Goal: Transaction & Acquisition: Purchase product/service

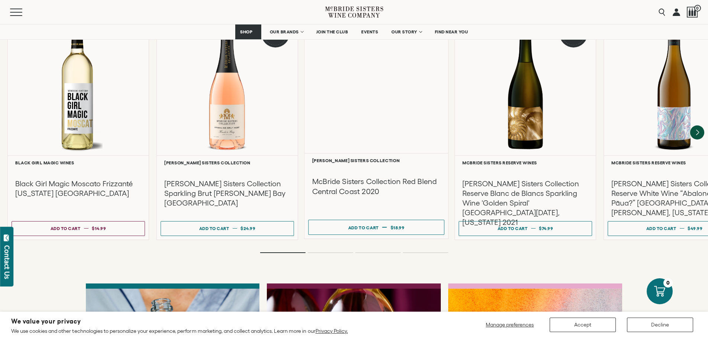
scroll to position [1649, 0]
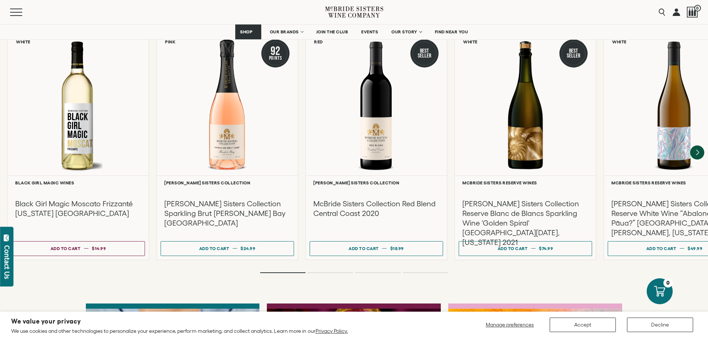
click at [526, 26] on nav "SHOP Sets Reds Whites [GEOGRAPHIC_DATA] Sparkling All Wines OUR BRANDS [PERSON_…" at bounding box center [354, 32] width 708 height 15
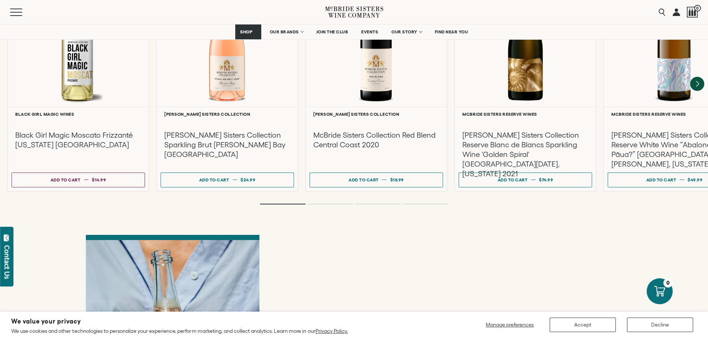
scroll to position [1820, 0]
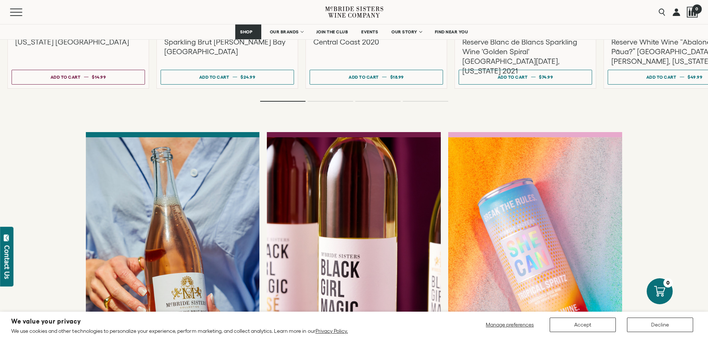
click at [691, 15] on div at bounding box center [692, 12] width 11 height 11
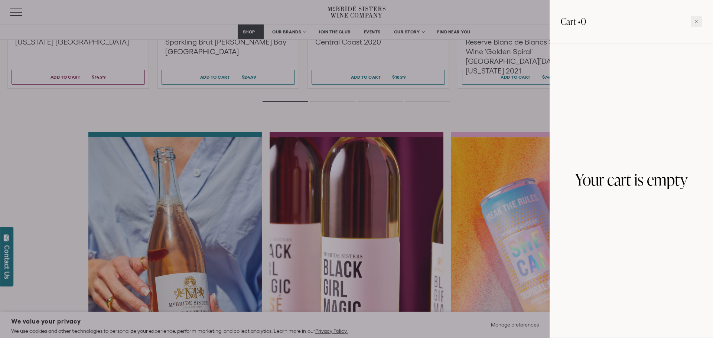
click at [537, 12] on div at bounding box center [356, 169] width 713 height 338
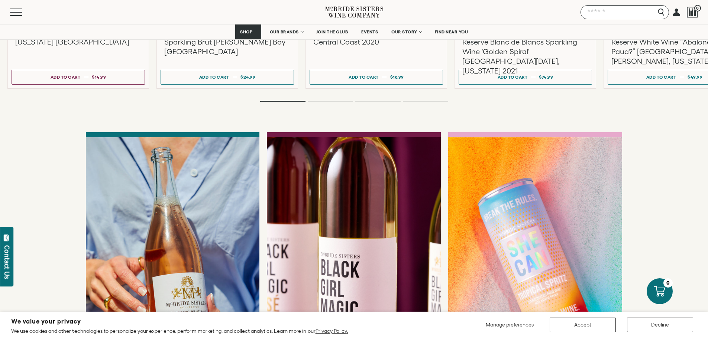
click at [659, 14] on input "Search" at bounding box center [624, 12] width 88 height 14
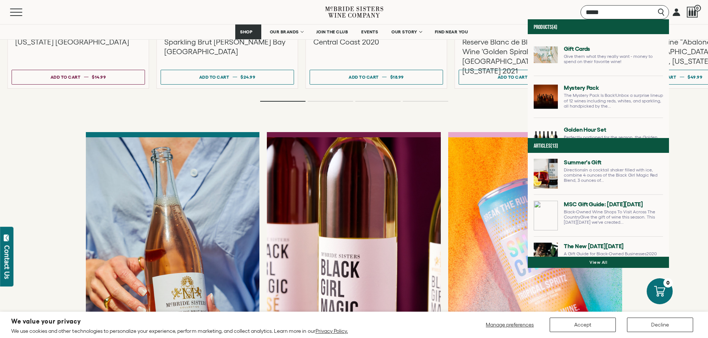
type input "*****"
click at [581, 50] on link at bounding box center [597, 58] width 129 height 36
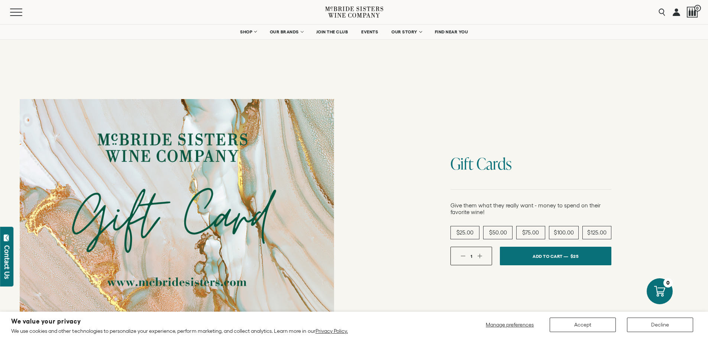
drag, startPoint x: 337, startPoint y: 72, endPoint x: 277, endPoint y: 56, distance: 61.8
click at [337, 71] on div at bounding box center [177, 211] width 342 height 288
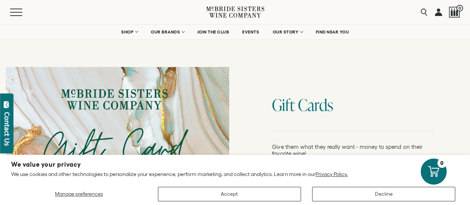
click at [420, 81] on div "Gift Cards Give them what they really want - money to spend on their favorite w…" at bounding box center [352, 151] width 235 height 181
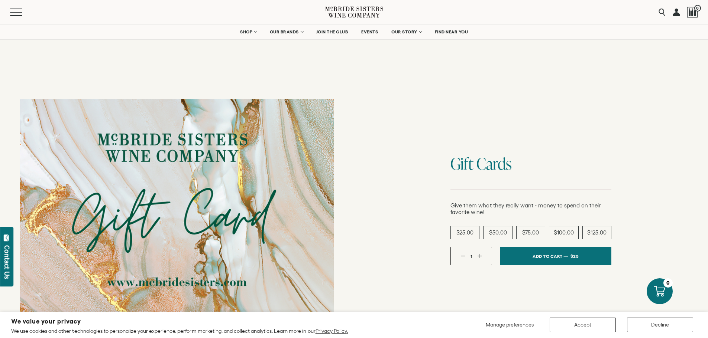
click at [505, 233] on span "$50.00" at bounding box center [498, 233] width 18 height 6
click at [545, 255] on span "Add To Cart —" at bounding box center [550, 256] width 38 height 11
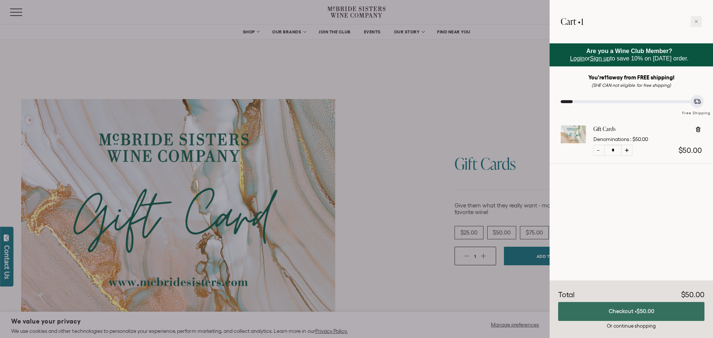
click at [631, 308] on button "Checkout • $50.00" at bounding box center [631, 311] width 146 height 19
